Goal: Information Seeking & Learning: Learn about a topic

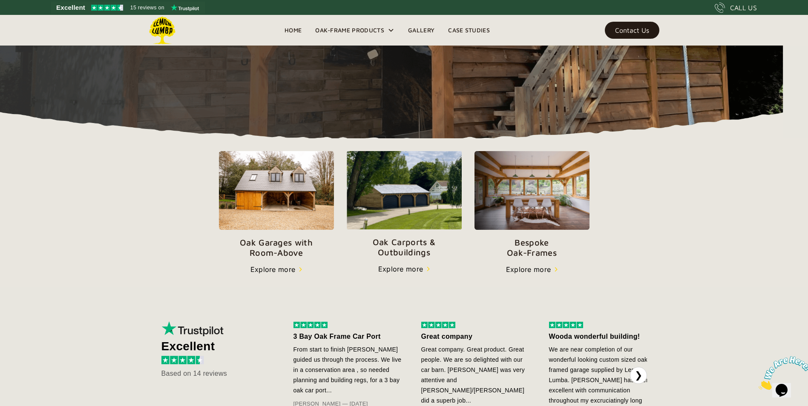
scroll to position [209, 0]
click at [405, 202] on img at bounding box center [404, 190] width 115 height 78
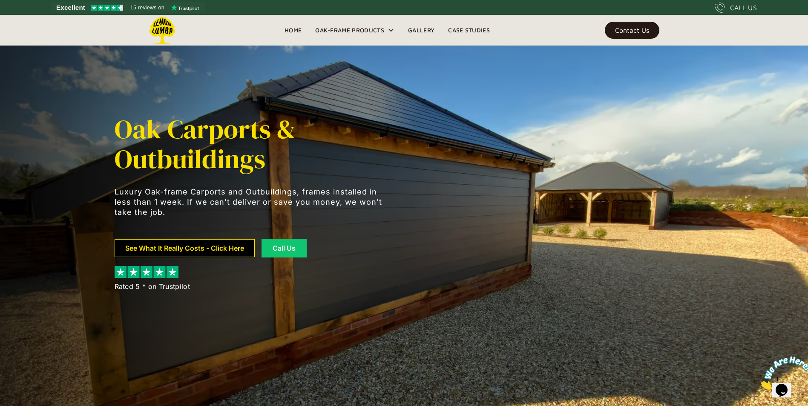
click at [185, 253] on link "See What It Really Costs - Click Here" at bounding box center [185, 248] width 140 height 18
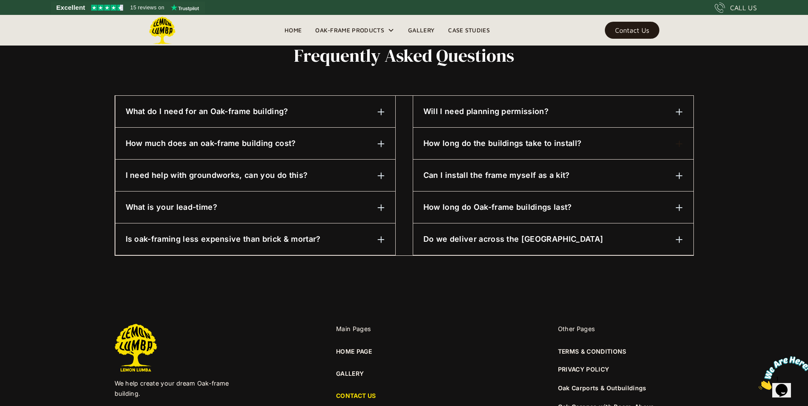
click at [267, 120] on div "What do I need for an Oak-frame building? Unless it's a smaller garden structur…" at bounding box center [255, 112] width 280 height 32
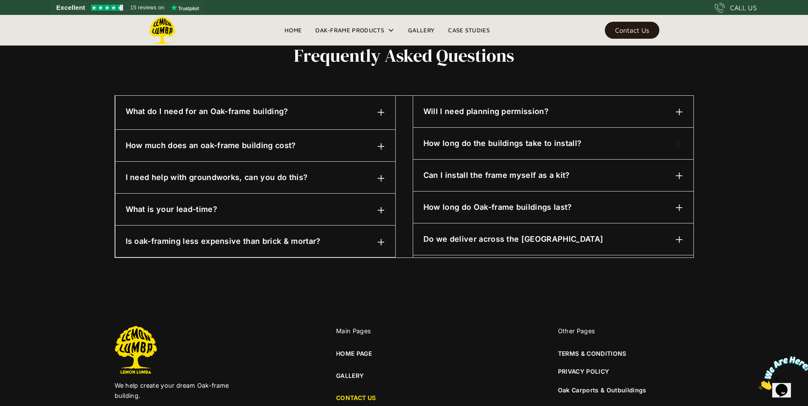
scroll to position [417, 0]
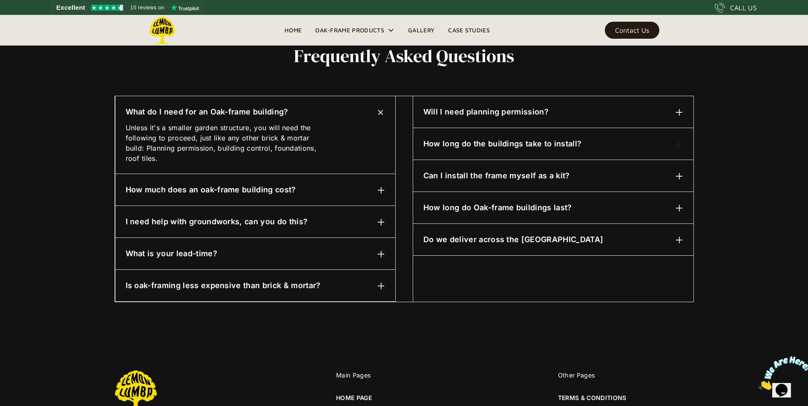
click at [268, 110] on h6 "What do I need for an Oak-frame building?" at bounding box center [207, 111] width 163 height 11
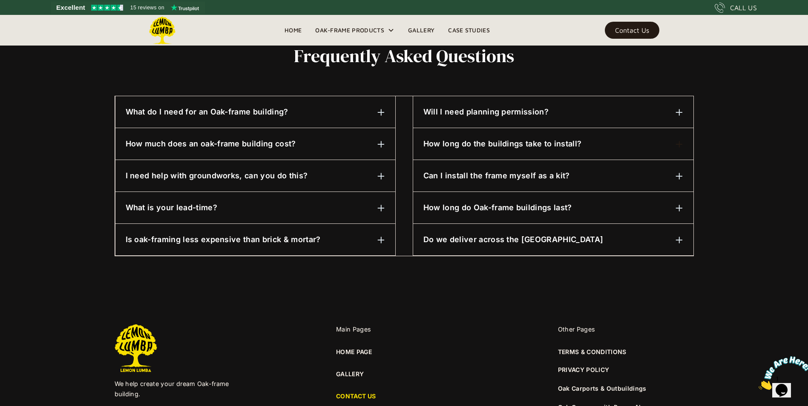
click at [253, 143] on h6 "How much does an oak-frame building cost?" at bounding box center [211, 143] width 170 height 11
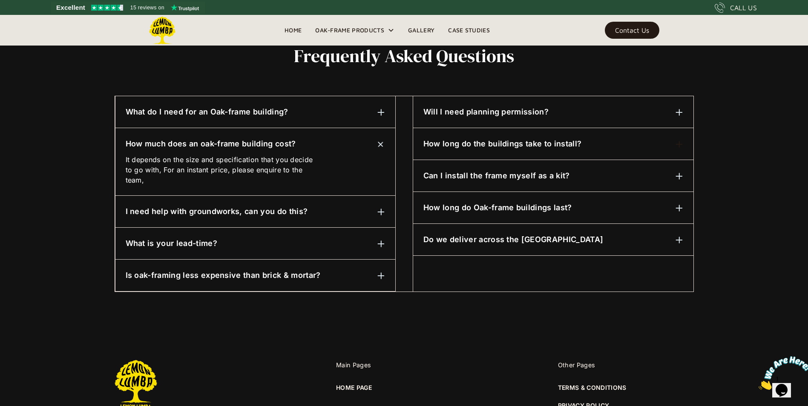
click at [253, 143] on h6 "How much does an oak-frame building cost?" at bounding box center [211, 143] width 170 height 11
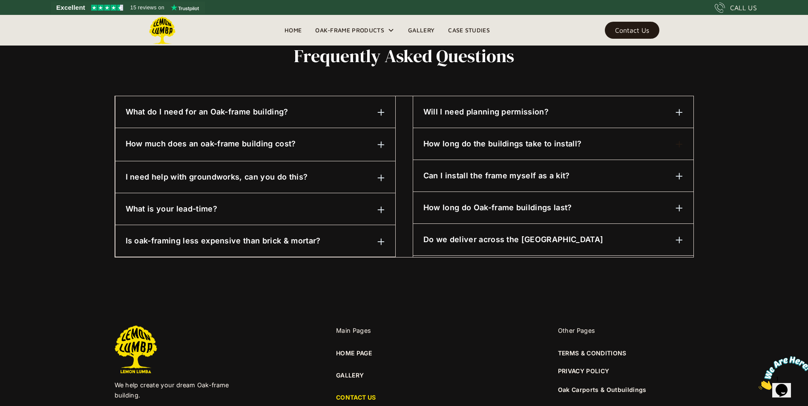
click at [247, 189] on div "I need help with groundworks, can you do this? We can assist with this, please …" at bounding box center [255, 177] width 280 height 32
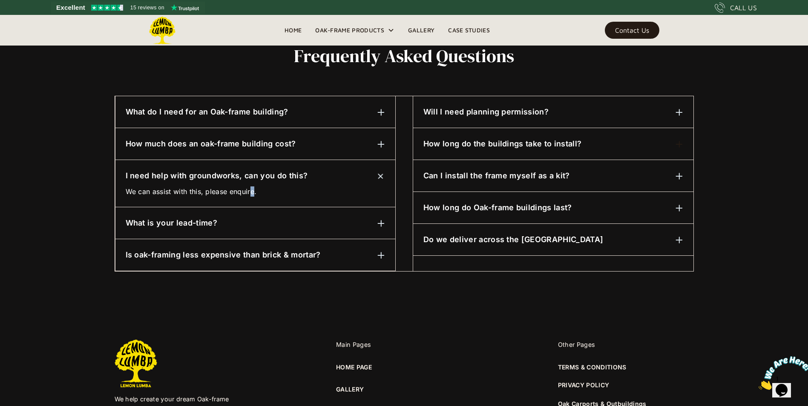
click at [254, 183] on div "We can assist with this, please enquire." at bounding box center [223, 188] width 194 height 15
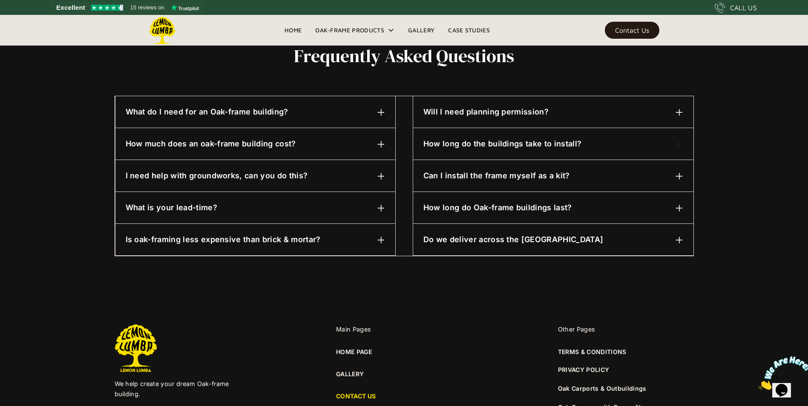
drag, startPoint x: 254, startPoint y: 183, endPoint x: 247, endPoint y: 211, distance: 29.1
click at [249, 211] on div "What is your lead-time?" at bounding box center [255, 207] width 259 height 11
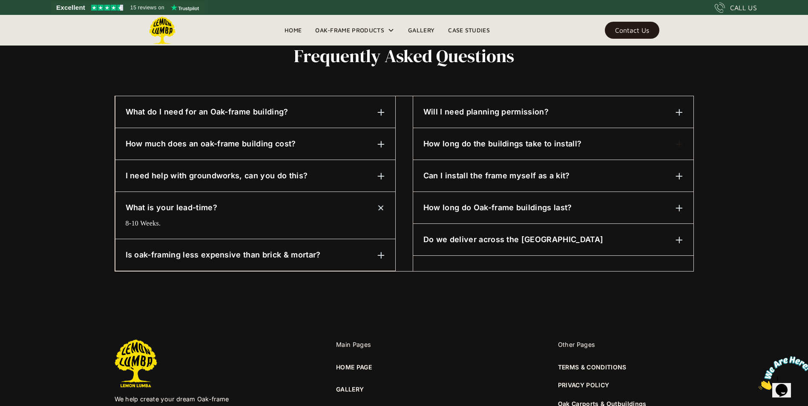
click at [247, 211] on div "What is your lead-time?" at bounding box center [255, 207] width 259 height 11
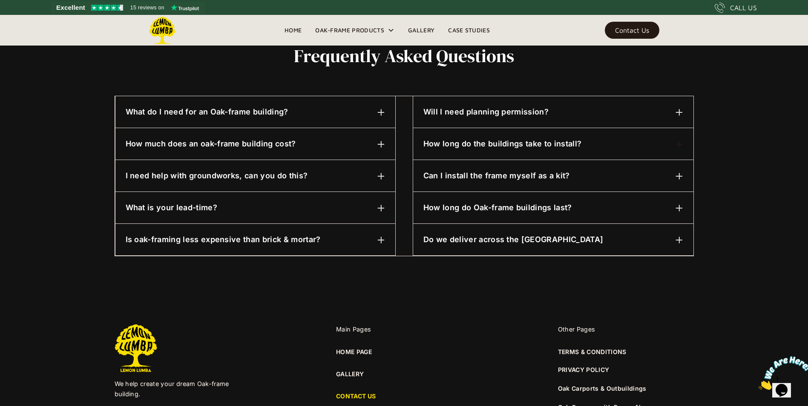
click at [255, 243] on h6 "Is oak-framing less expensive than brick & mortar?" at bounding box center [223, 239] width 195 height 11
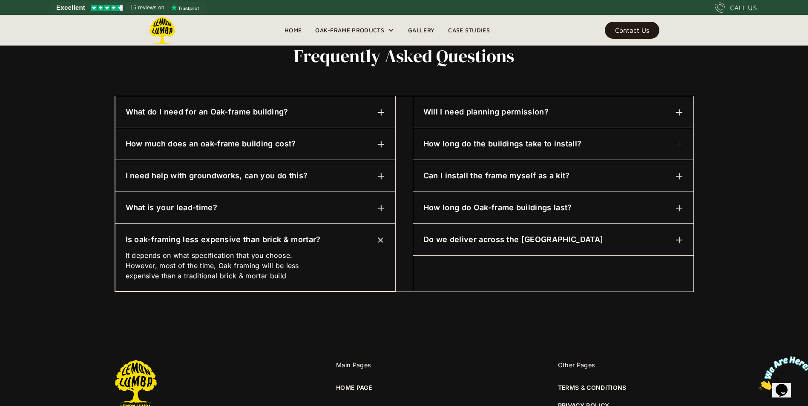
click at [255, 243] on h6 "Is oak-framing less expensive than brick & mortar?" at bounding box center [223, 239] width 195 height 11
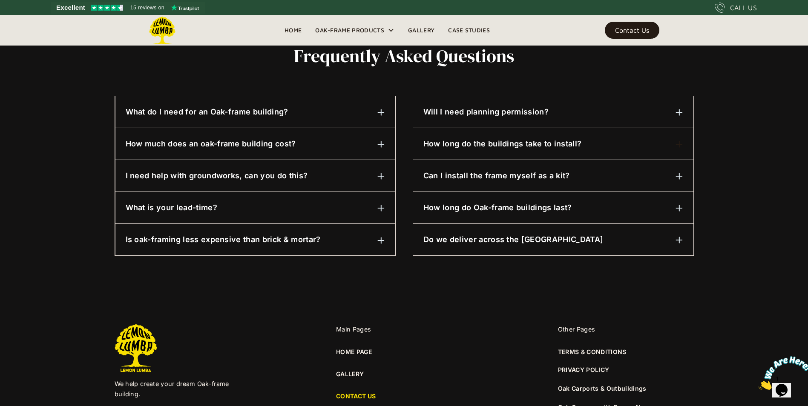
click at [517, 117] on h6 "Will I need planning permission?" at bounding box center [485, 111] width 125 height 11
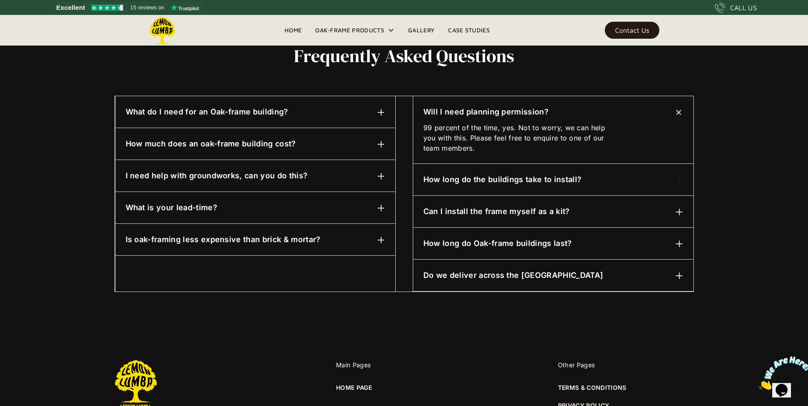
click at [566, 114] on div "Will I need planning permission?" at bounding box center [553, 111] width 260 height 11
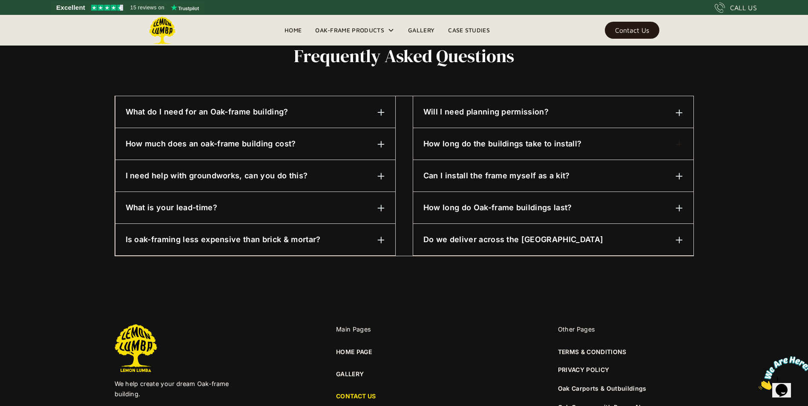
click at [540, 150] on div "How long do the buildings take to install? 3-5 days for most projects. This may…" at bounding box center [553, 144] width 280 height 32
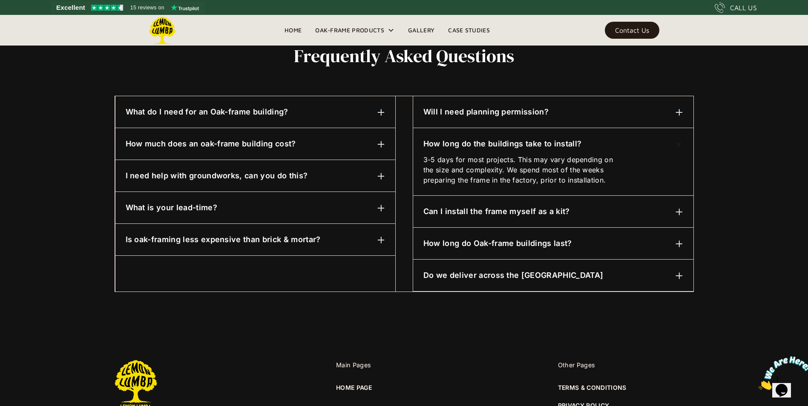
click at [584, 162] on p "3-5 days for most projects. This may vary depending on the size and complexity.…" at bounding box center [520, 170] width 194 height 31
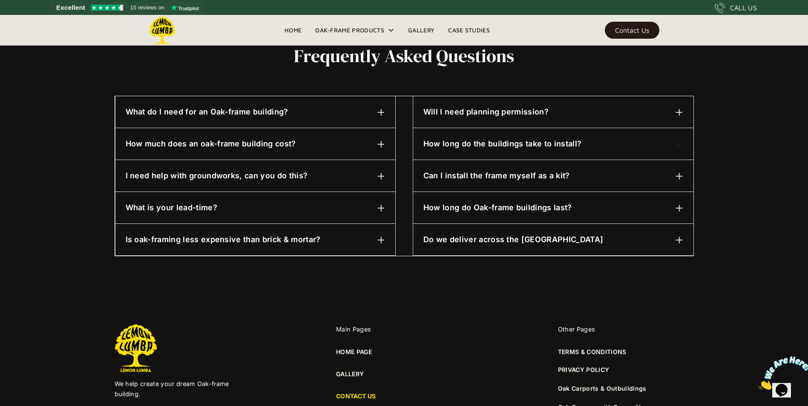
click at [541, 180] on h6 "Can I install the frame myself as a kit?" at bounding box center [496, 175] width 146 height 11
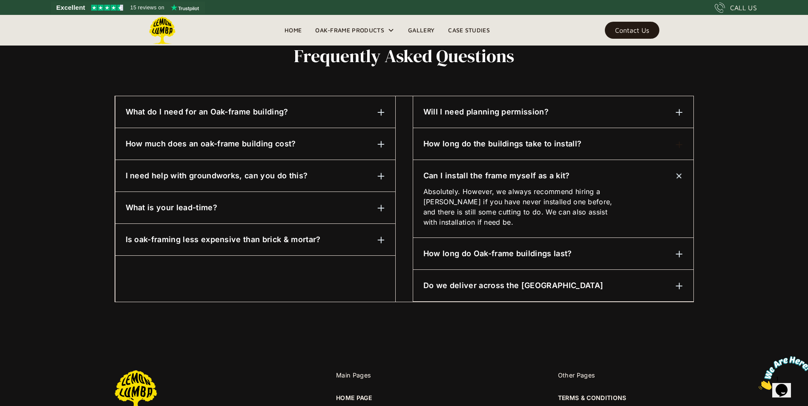
click at [541, 180] on h6 "Can I install the frame myself as a kit?" at bounding box center [496, 175] width 146 height 11
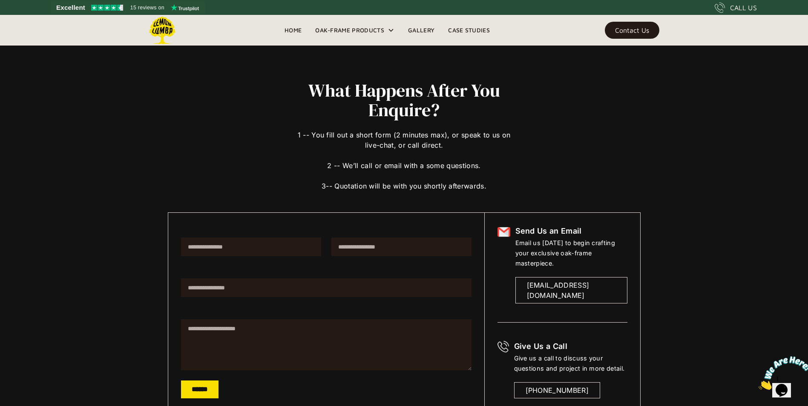
scroll to position [0, 0]
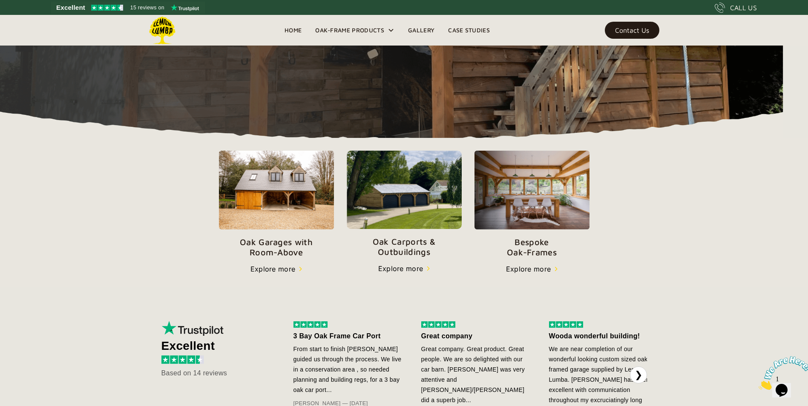
click at [371, 197] on img at bounding box center [404, 190] width 115 height 78
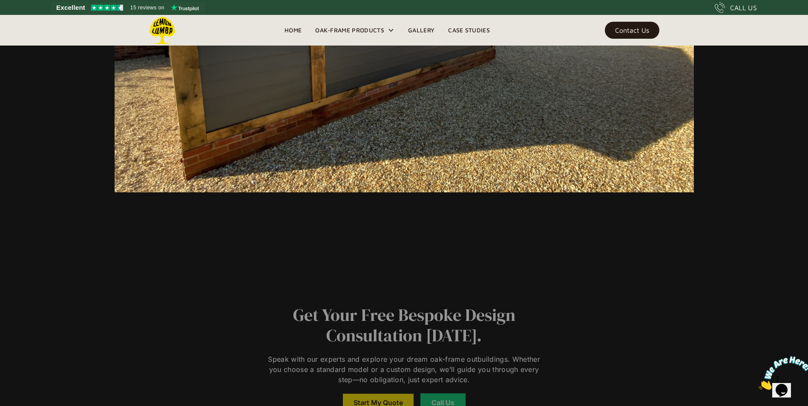
scroll to position [6357, 0]
